Goal: Understand process/instructions: Understand process/instructions

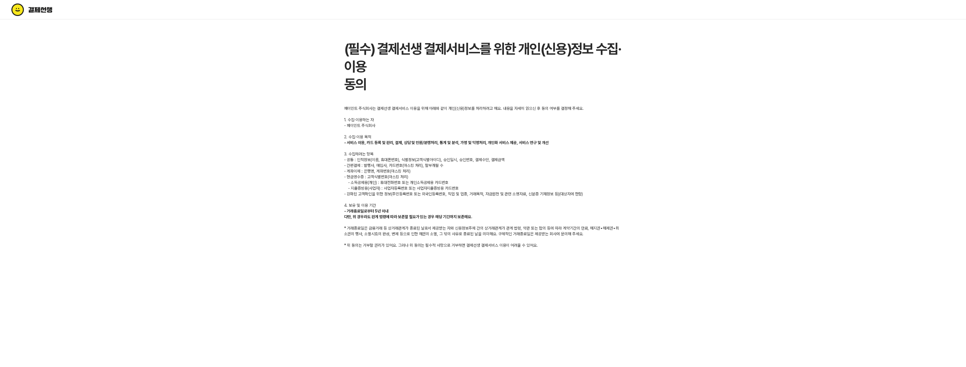
click at [718, 215] on body "(필수) 결제선생 결제서비스를 위한 개인(신용)정보 수집·이용 동의 페이민트 주식회사는 결제선생 결제서비스 이용을 위해 아래와 같이 개인(신용…" at bounding box center [483, 133] width 966 height 267
drag, startPoint x: 466, startPoint y: 143, endPoint x: 348, endPoint y: 125, distance: 120.3
click at [401, 128] on div "페이민트 주식회사는 결제선생 결제서비스 이용을 위해 아래와 같이 개인(신용)정보를 처리하려고 해요. 내용을 자세히 읽으신 후 동의 여부를 결정…" at bounding box center [483, 176] width 278 height 142
drag, startPoint x: 348, startPoint y: 125, endPoint x: 529, endPoint y: 84, distance: 186.4
click at [529, 84] on h1 "(필수) 결제선생 결제서비스를 위한 개인(신용)정보 수집·이용 동의" at bounding box center [483, 66] width 278 height 53
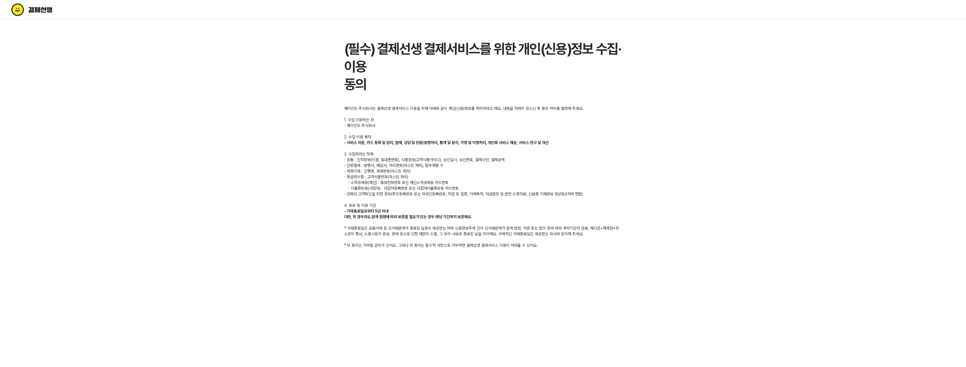
click at [656, 75] on body "(필수) 결제선생 결제서비스를 위한 개인(신용)정보 수집·이용 동의 페이민트 주식회사는 결제선생 결제서비스 이용을 위해 아래와 같이 개인(신용…" at bounding box center [483, 133] width 966 height 267
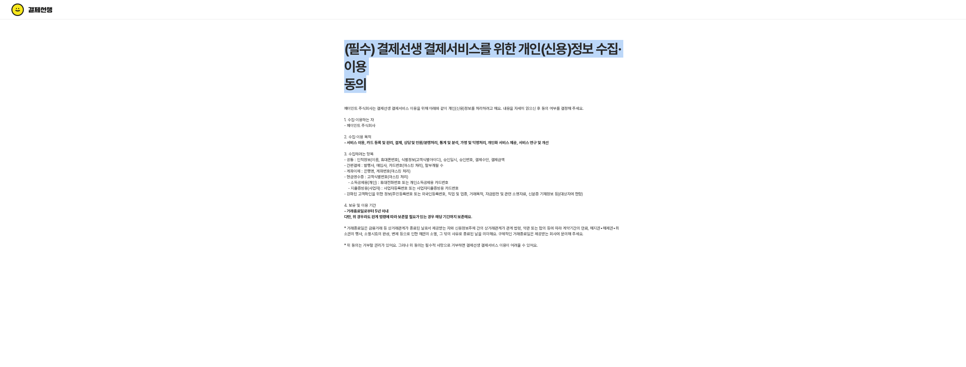
drag, startPoint x: 655, startPoint y: 75, endPoint x: 618, endPoint y: 64, distance: 39.3
click at [631, 66] on body "(필수) 결제선생 결제서비스를 위한 개인(신용)정보 수집·이용 동의 페이민트 주식회사는 결제선생 결제서비스 이용을 위해 아래와 같이 개인(신용…" at bounding box center [483, 133] width 966 height 267
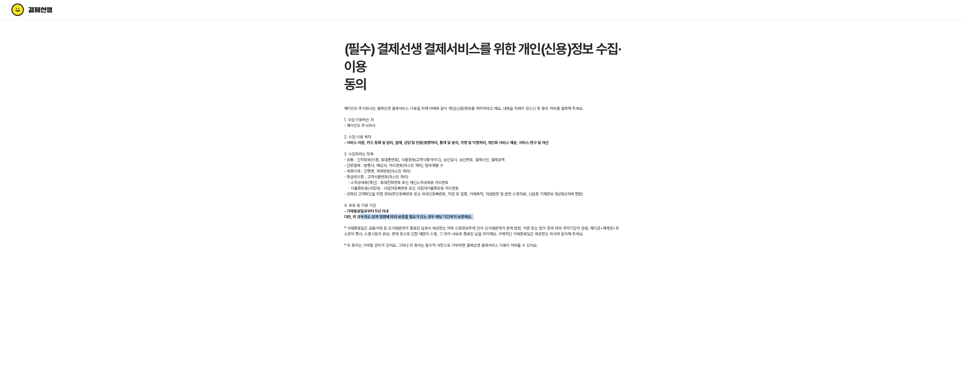
drag, startPoint x: 366, startPoint y: 219, endPoint x: 381, endPoint y: 248, distance: 32.4
click at [370, 227] on div "페이민트 주식회사는 결제선생 결제서비스 이용을 위해 아래와 같이 개인(신용)정보를 처리하려고 해요. 내용을 자세히 읽으신 후 동의 여부를 결정…" at bounding box center [483, 176] width 278 height 142
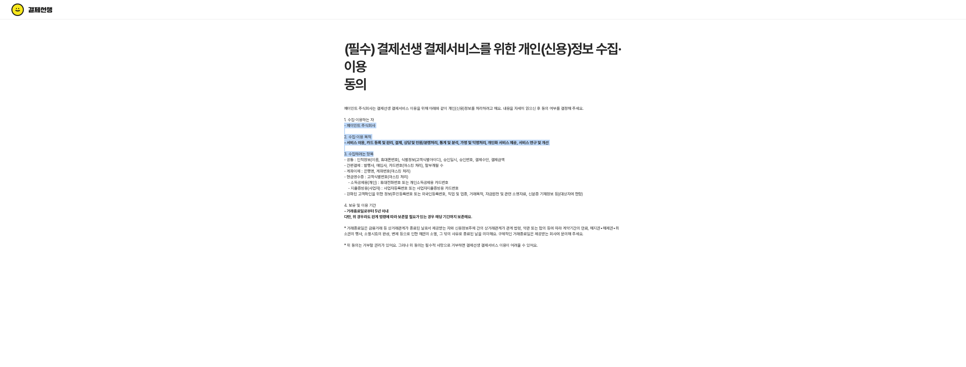
drag, startPoint x: 495, startPoint y: 146, endPoint x: 603, endPoint y: 179, distance: 112.4
click at [560, 170] on div "페이민트 주식회사는 결제선생 결제서비스 이용을 위해 아래와 같이 개인(신용)정보를 처리하려고 해요. 내용을 자세히 읽으신 후 동의 여부를 결정…" at bounding box center [483, 176] width 278 height 142
drag, startPoint x: 603, startPoint y: 179, endPoint x: 448, endPoint y: 151, distance: 157.6
click at [598, 180] on div "페이민트 주식회사는 결제선생 결제서비스 이용을 위해 아래와 같이 개인(신용)정보를 처리하려고 해요. 내용을 자세히 읽으신 후 동의 여부를 결정…" at bounding box center [483, 176] width 278 height 142
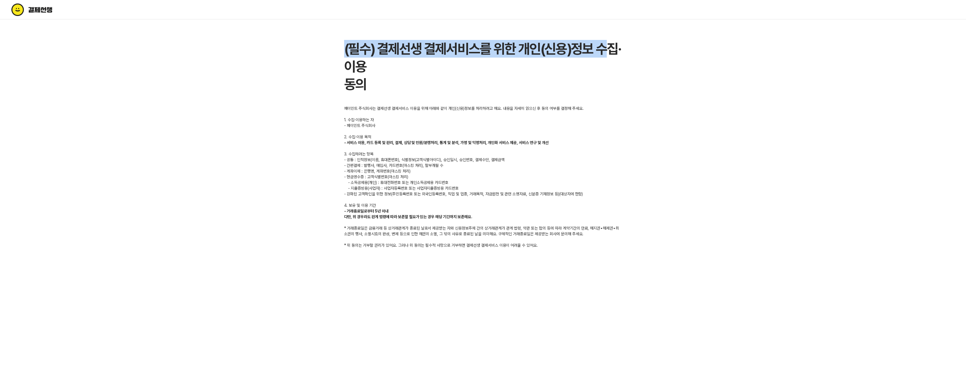
drag, startPoint x: 182, startPoint y: 51, endPoint x: 115, endPoint y: 21, distance: 73.6
click at [129, 39] on body "(필수) 결제선생 결제서비스를 위한 개인(신용)정보 수집·이용 동의 페이민트 주식회사는 결제선생 결제서비스 이용을 위해 아래와 같이 개인(신용…" at bounding box center [483, 133] width 966 height 267
